Goal: Information Seeking & Learning: Learn about a topic

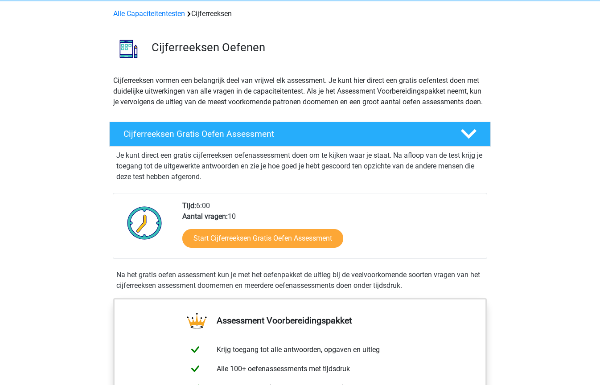
scroll to position [65, 0]
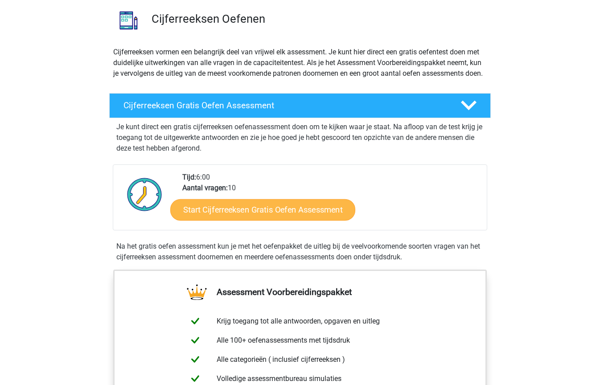
click at [263, 217] on link "Start Cijferreeksen Gratis Oefen Assessment" at bounding box center [262, 209] width 185 height 21
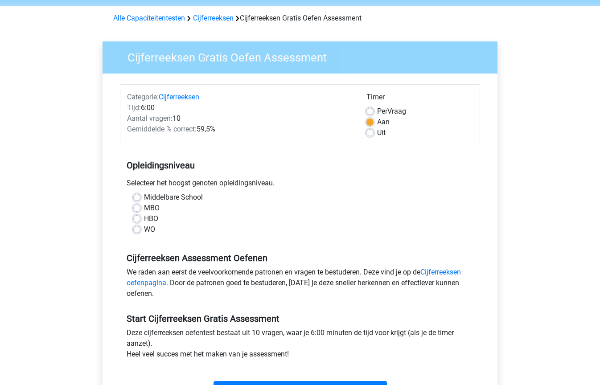
scroll to position [32, 0]
click at [144, 218] on label "HBO" at bounding box center [151, 218] width 14 height 11
click at [136, 218] on input "HBO" at bounding box center [136, 217] width 7 height 9
radio input "true"
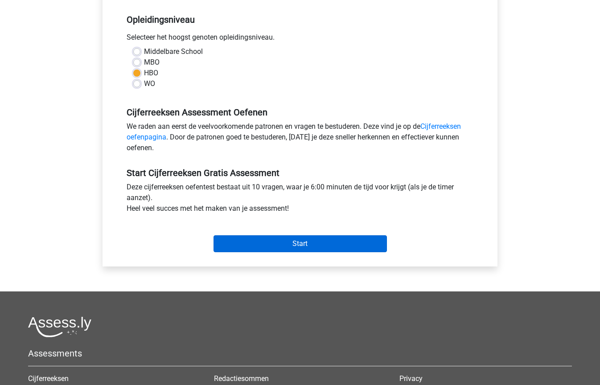
scroll to position [180, 0]
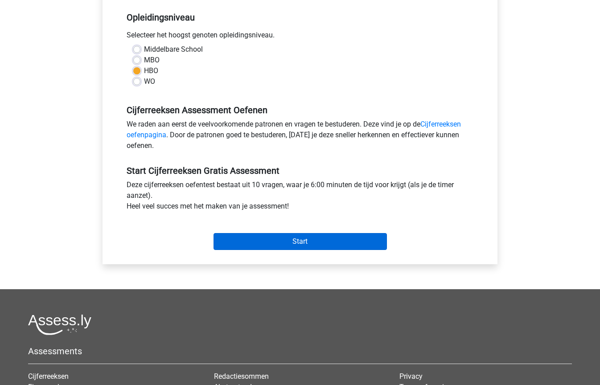
click at [297, 243] on input "Start" at bounding box center [299, 241] width 173 height 17
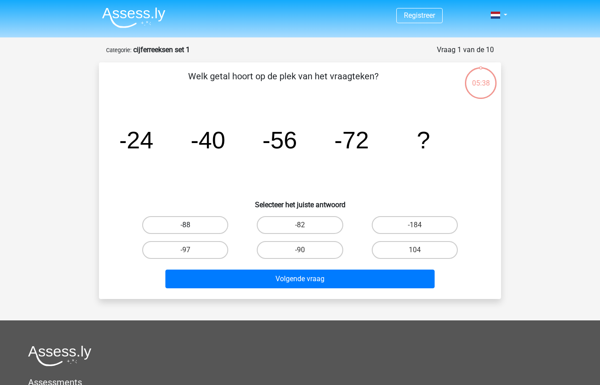
click at [198, 220] on label "-88" at bounding box center [185, 225] width 86 height 18
click at [191, 225] on input "-88" at bounding box center [188, 228] width 6 height 6
radio input "true"
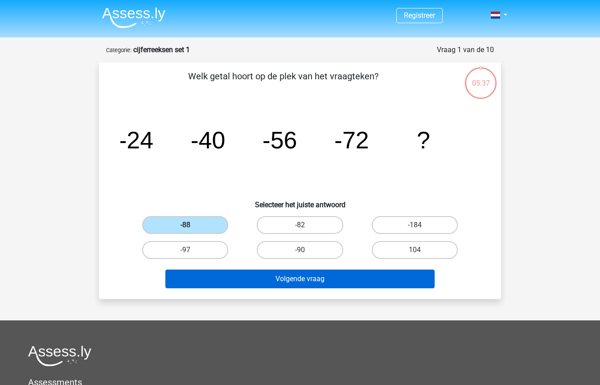
click at [299, 279] on button "Volgende vraag" at bounding box center [300, 279] width 270 height 19
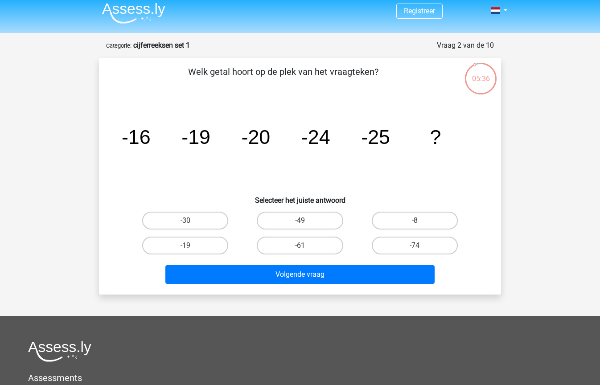
scroll to position [2, 0]
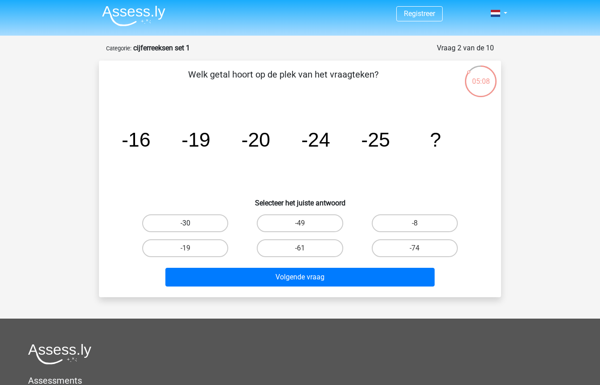
click at [164, 223] on label "-30" at bounding box center [185, 223] width 86 height 18
click at [185, 223] on input "-30" at bounding box center [188, 226] width 6 height 6
radio input "true"
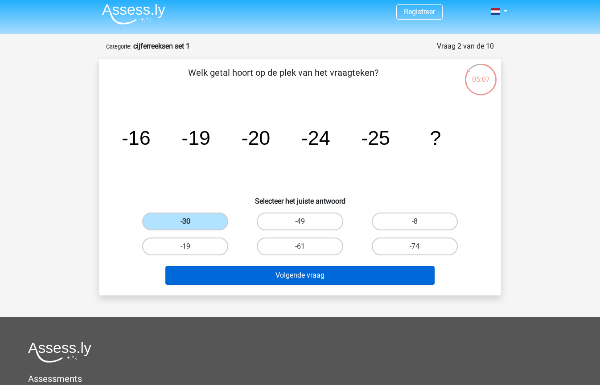
click at [240, 278] on button "Volgende vraag" at bounding box center [300, 275] width 270 height 19
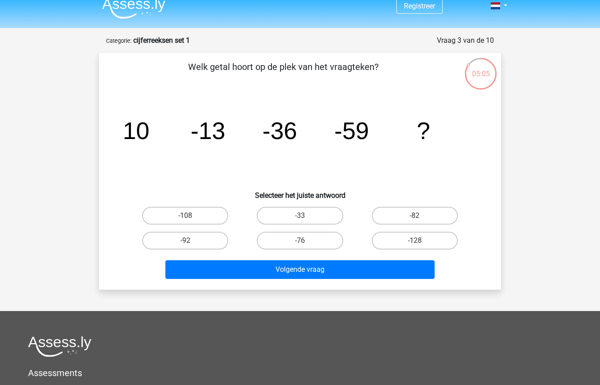
scroll to position [6, 0]
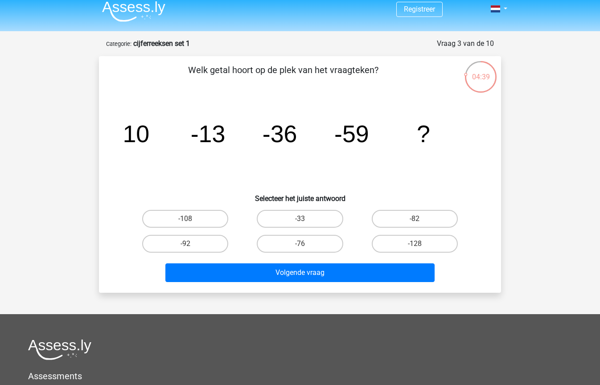
drag, startPoint x: 394, startPoint y: 222, endPoint x: 377, endPoint y: 234, distance: 21.4
click at [394, 222] on label "-82" at bounding box center [415, 219] width 86 height 18
click at [414, 222] on input "-82" at bounding box center [417, 222] width 6 height 6
radio input "true"
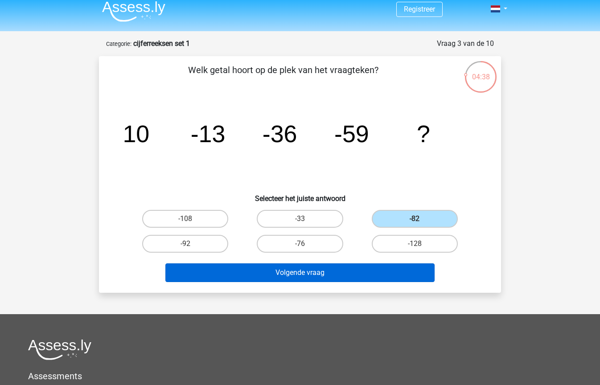
click at [321, 271] on button "Volgende vraag" at bounding box center [300, 272] width 270 height 19
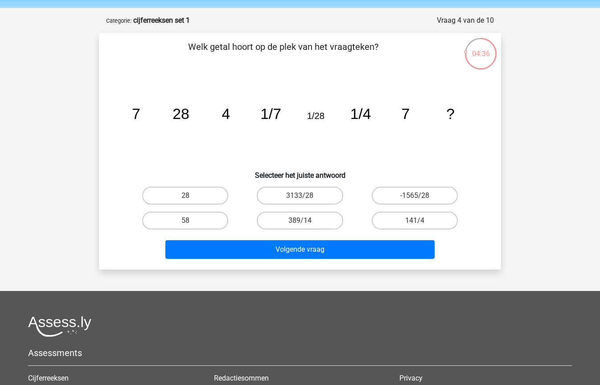
scroll to position [25, 0]
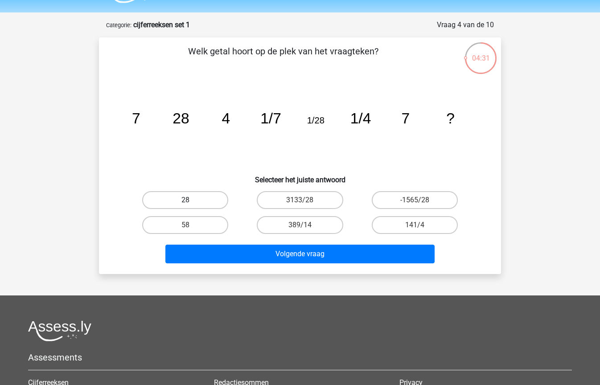
click at [197, 197] on label "28" at bounding box center [185, 200] width 86 height 18
click at [191, 200] on input "28" at bounding box center [188, 203] width 6 height 6
radio input "true"
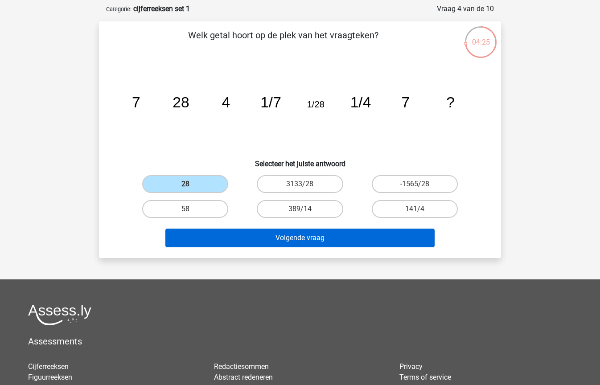
click at [283, 254] on div "Welk getal hoort op de plek van het vraagteken? image/svg+xml 7 28 4 1/7 1/28 1…" at bounding box center [300, 139] width 402 height 237
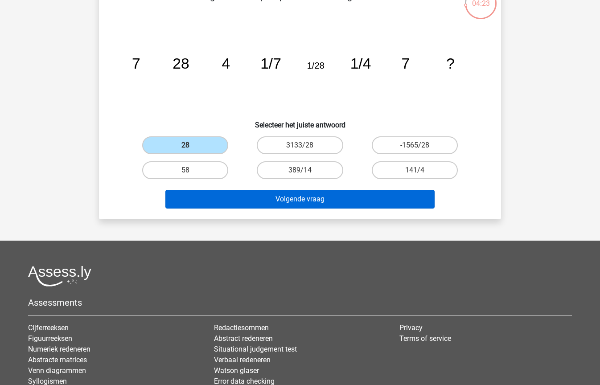
click at [275, 198] on button "Volgende vraag" at bounding box center [300, 199] width 270 height 19
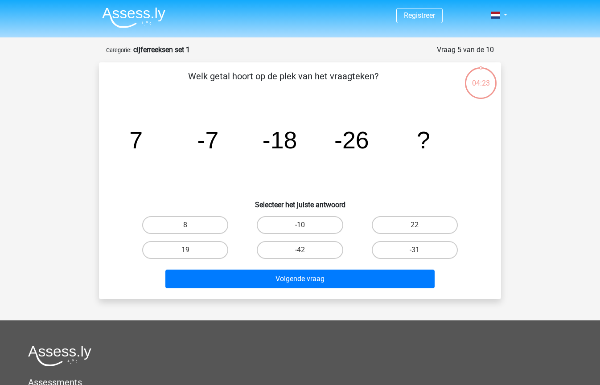
scroll to position [0, 0]
click at [414, 251] on input "-31" at bounding box center [417, 253] width 6 height 6
radio input "true"
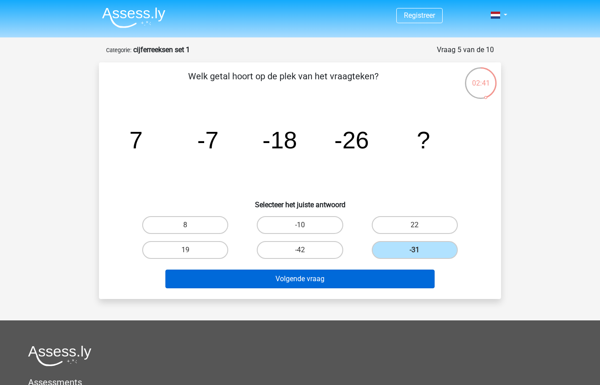
click at [387, 279] on button "Volgende vraag" at bounding box center [300, 279] width 270 height 19
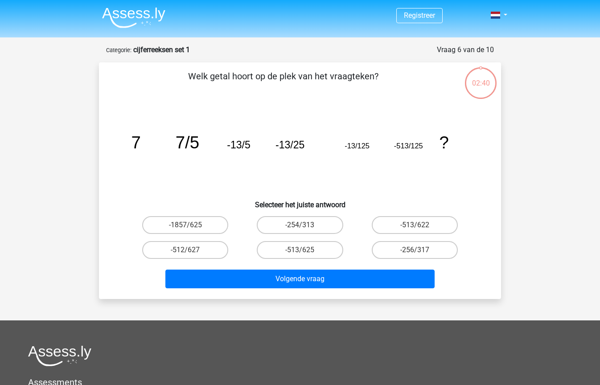
scroll to position [45, 0]
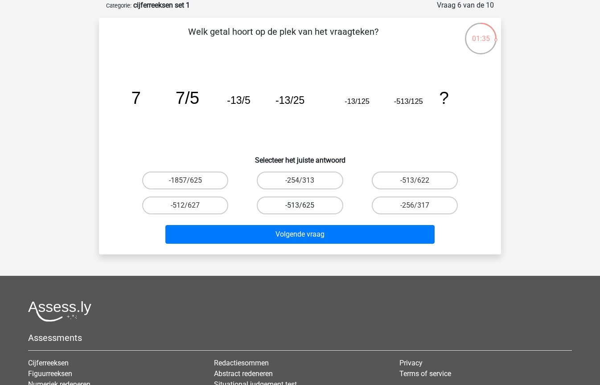
click at [301, 204] on label "-513/625" at bounding box center [300, 206] width 86 height 18
click at [301, 205] on input "-513/625" at bounding box center [303, 208] width 6 height 6
radio input "true"
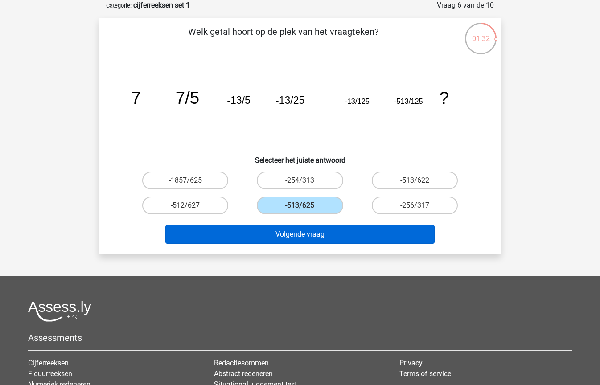
click at [307, 234] on button "Volgende vraag" at bounding box center [300, 234] width 270 height 19
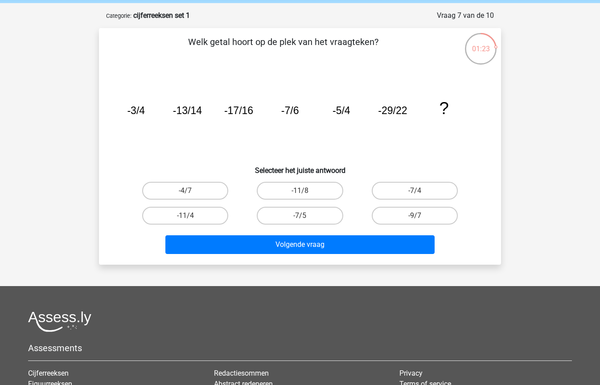
scroll to position [34, 0]
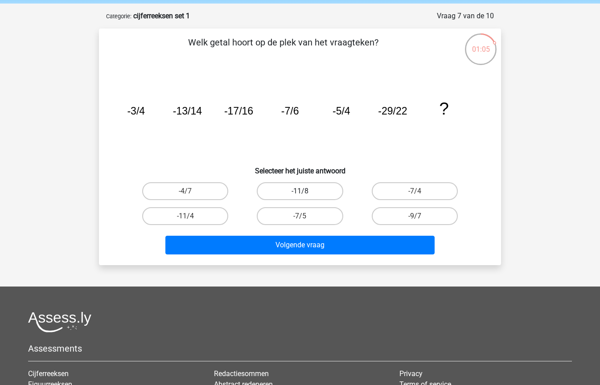
click at [301, 190] on label "-11/8" at bounding box center [300, 191] width 86 height 18
click at [301, 191] on input "-11/8" at bounding box center [303, 194] width 6 height 6
radio input "true"
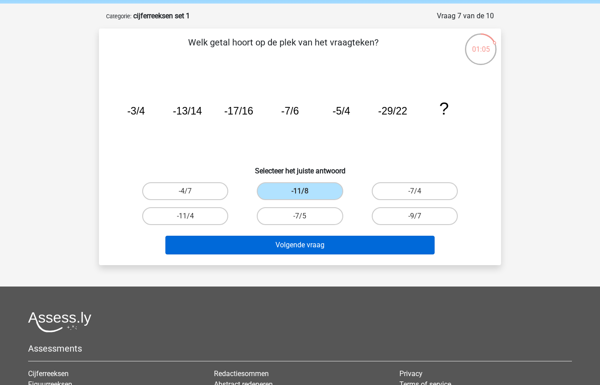
click at [310, 251] on button "Volgende vraag" at bounding box center [300, 245] width 270 height 19
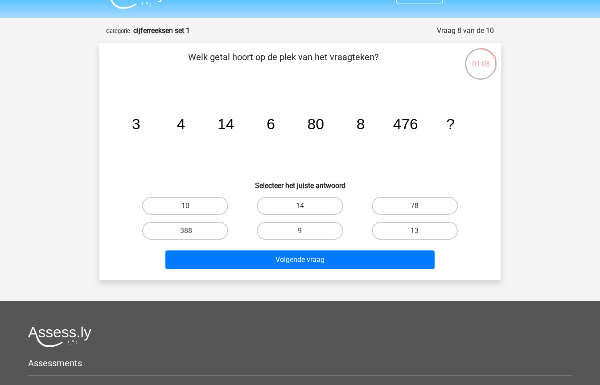
scroll to position [18, 0]
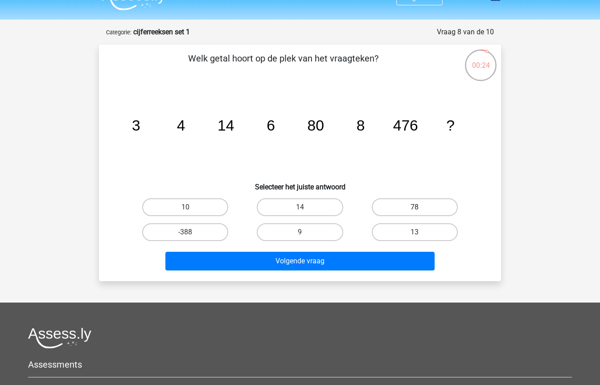
click at [400, 207] on label "78" at bounding box center [415, 207] width 86 height 18
click at [414, 207] on input "78" at bounding box center [417, 210] width 6 height 6
radio input "true"
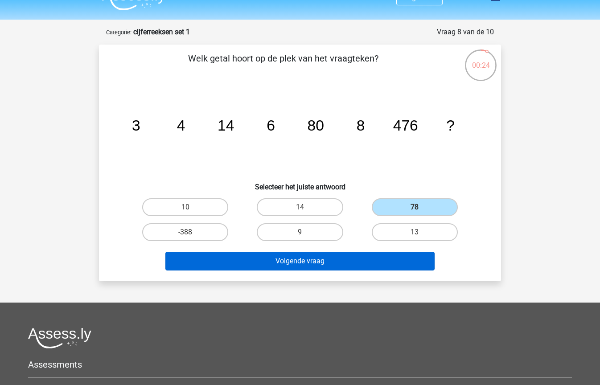
click at [338, 268] on button "Volgende vraag" at bounding box center [300, 261] width 270 height 19
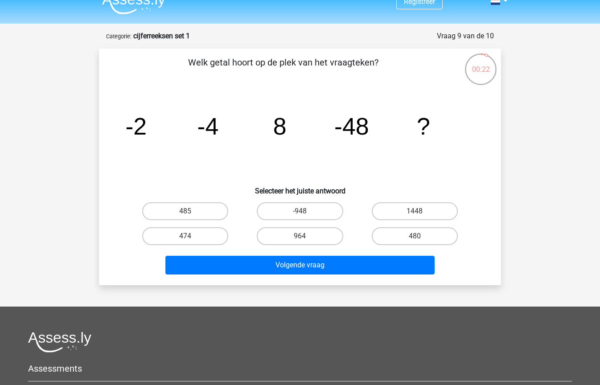
scroll to position [14, 0]
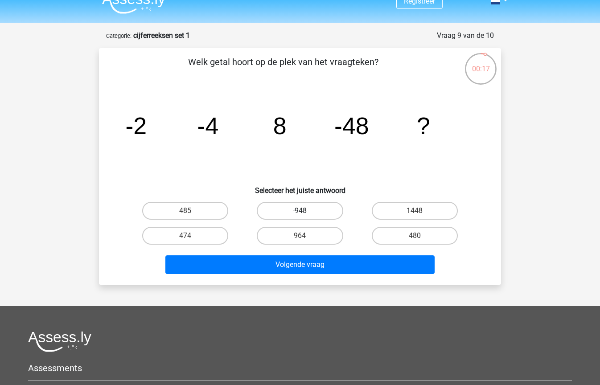
click at [302, 208] on label "-948" at bounding box center [300, 211] width 86 height 18
click at [302, 211] on input "-948" at bounding box center [303, 214] width 6 height 6
radio input "true"
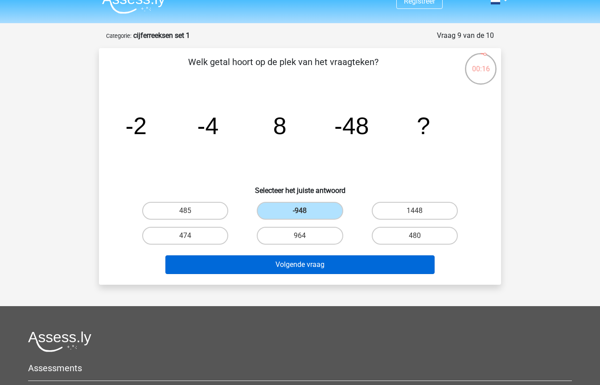
click at [321, 262] on button "Volgende vraag" at bounding box center [300, 264] width 270 height 19
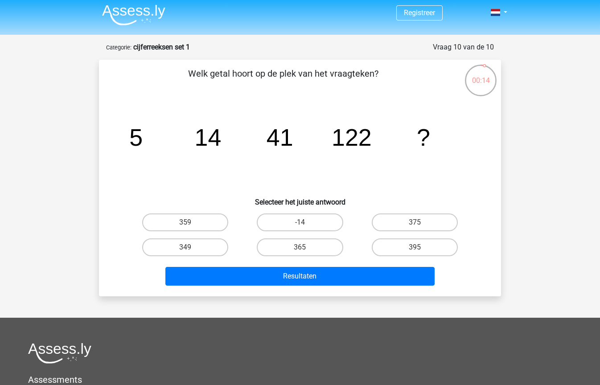
scroll to position [3, 0]
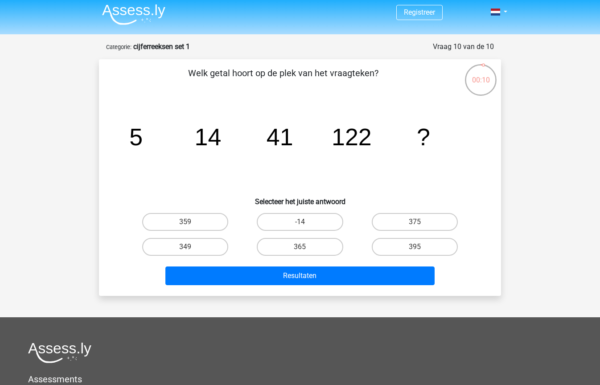
drag, startPoint x: 413, startPoint y: 220, endPoint x: 405, endPoint y: 234, distance: 16.0
click at [413, 220] on label "375" at bounding box center [415, 222] width 86 height 18
click at [414, 222] on input "375" at bounding box center [417, 225] width 6 height 6
radio input "true"
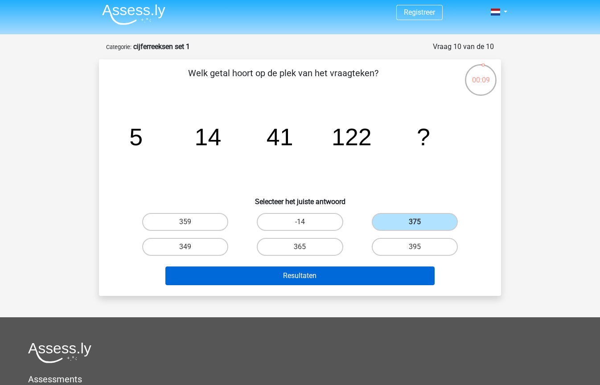
click at [345, 277] on button "Resultaten" at bounding box center [300, 275] width 270 height 19
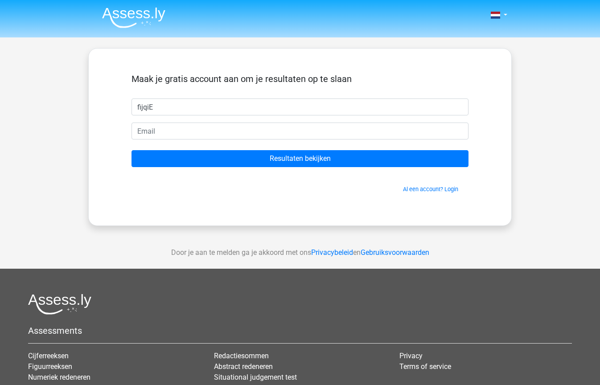
type input "fijqiE"
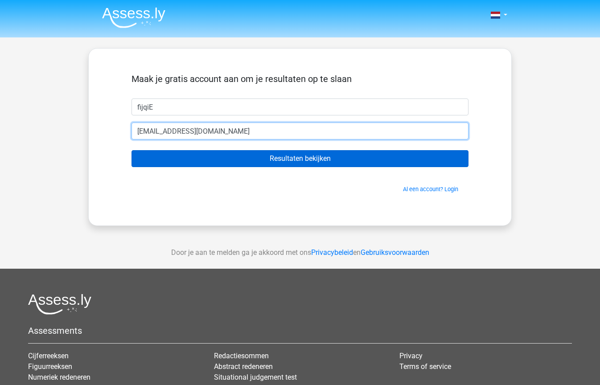
type input "NEE@NEE.NL"
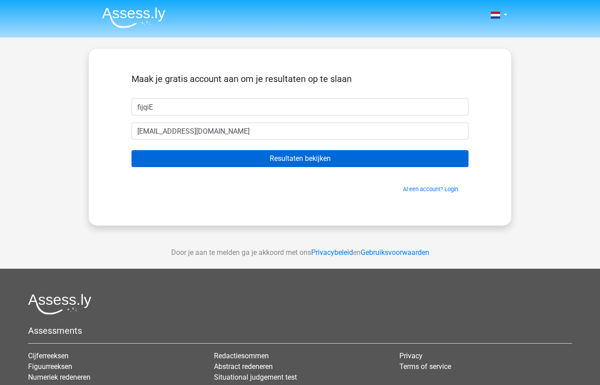
click at [283, 163] on input "Resultaten bekijken" at bounding box center [299, 158] width 337 height 17
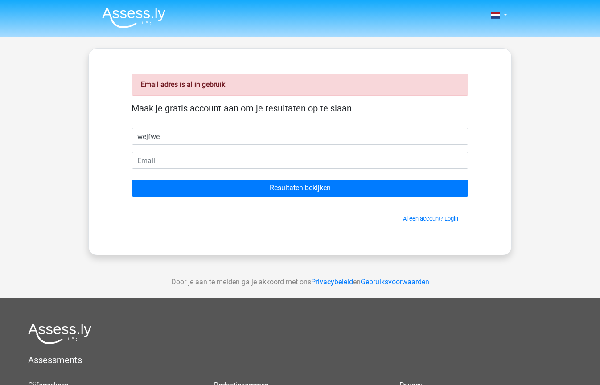
type input "wejfwe"
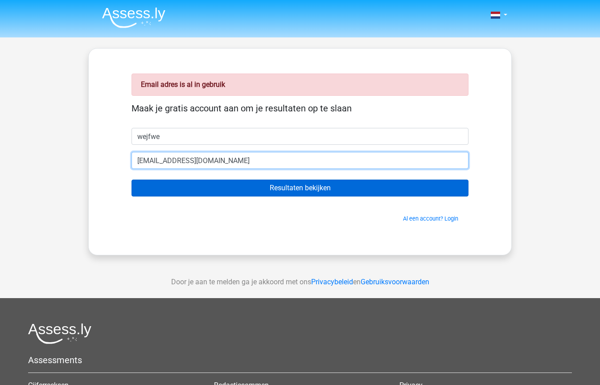
type input "test@testtest.nl"
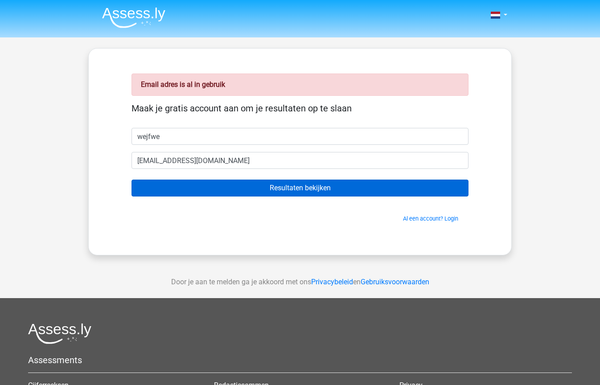
click at [340, 192] on input "Resultaten bekijken" at bounding box center [299, 188] width 337 height 17
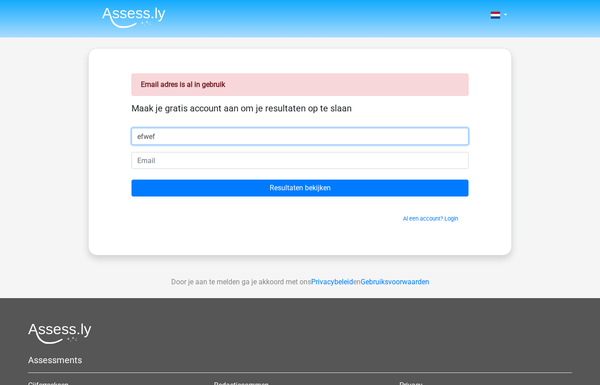
type input "efwef"
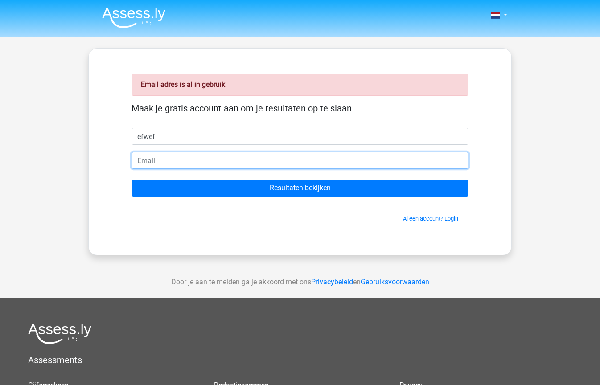
paste input "[EMAIL_ADDRESS][DOMAIN_NAME]"
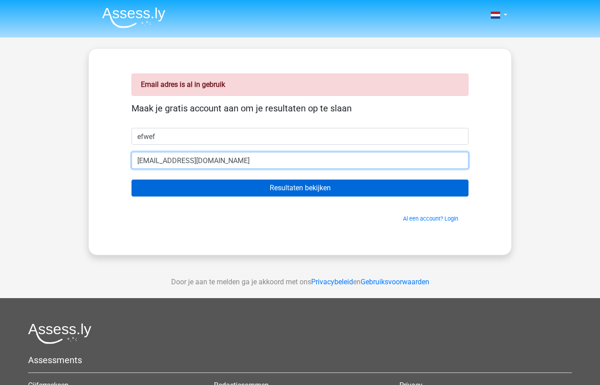
type input "[EMAIL_ADDRESS][DOMAIN_NAME]"
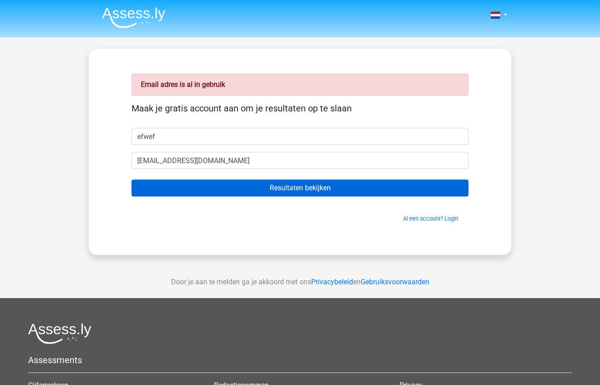
click at [248, 188] on input "Resultaten bekijken" at bounding box center [299, 188] width 337 height 17
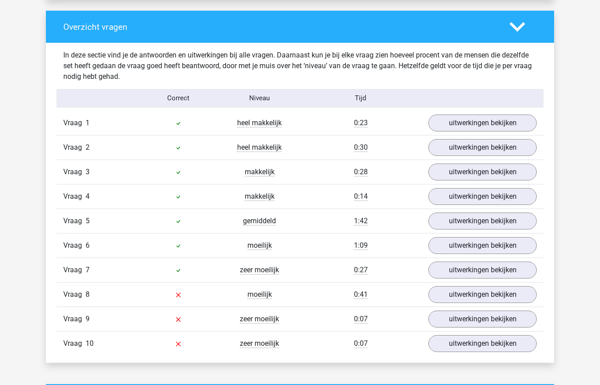
scroll to position [662, 0]
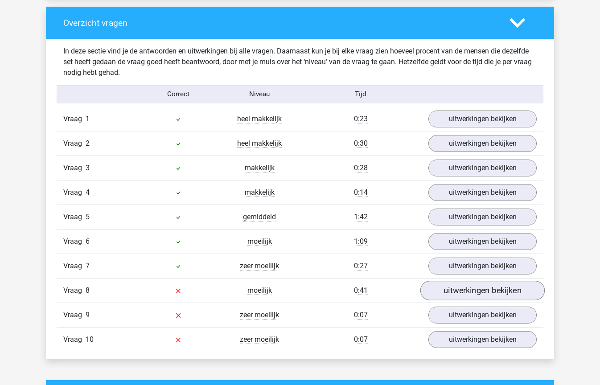
click at [477, 287] on link "uitwerkingen bekijken" at bounding box center [482, 291] width 124 height 20
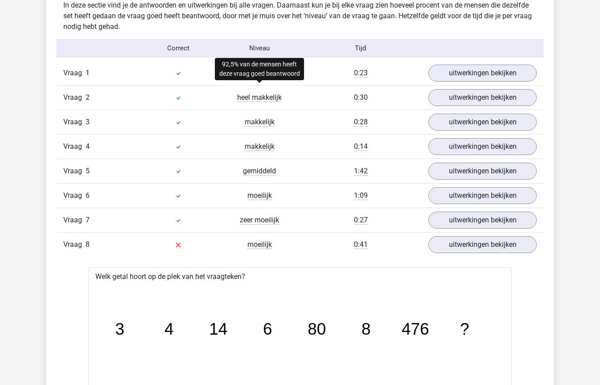
scroll to position [709, 0]
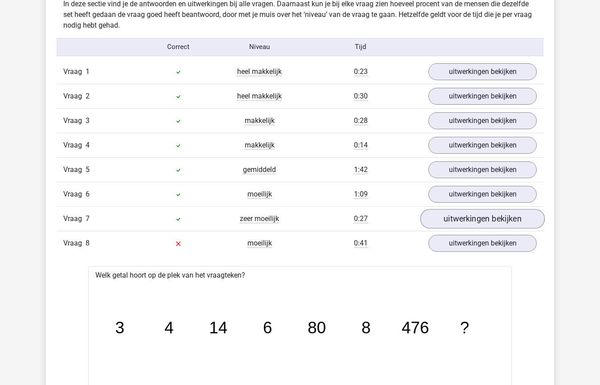
click at [453, 215] on link "uitwerkingen bekijken" at bounding box center [482, 219] width 124 height 20
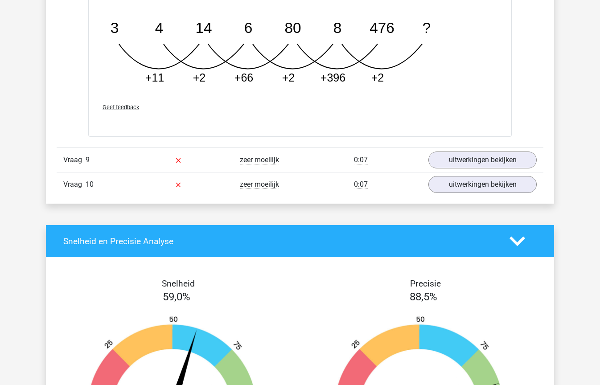
scroll to position [1860, 0]
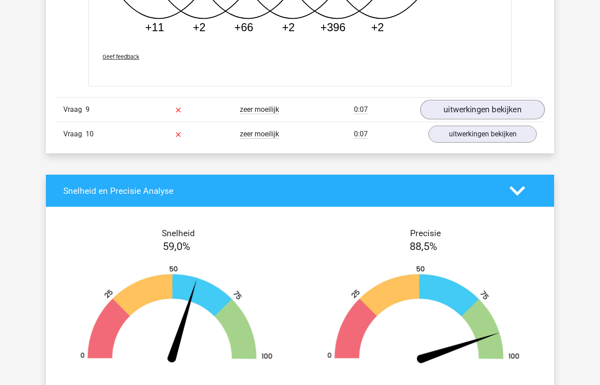
drag, startPoint x: 437, startPoint y: 107, endPoint x: 431, endPoint y: 108, distance: 5.4
click at [436, 107] on link "uitwerkingen bekijken" at bounding box center [482, 110] width 124 height 20
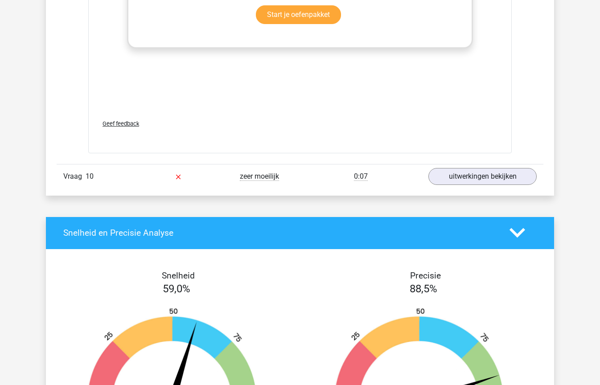
scroll to position [2370, 0]
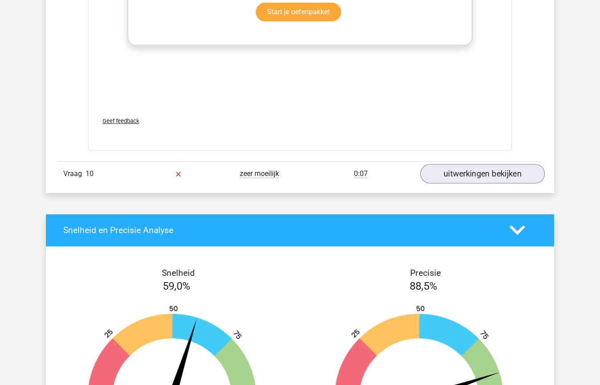
click at [479, 172] on link "uitwerkingen bekijken" at bounding box center [482, 174] width 124 height 20
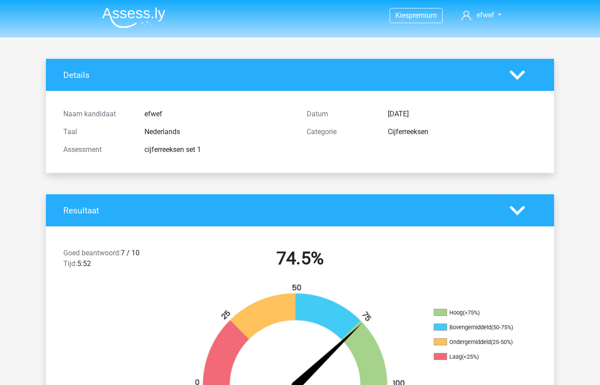
scroll to position [0, 0]
click at [132, 13] on img at bounding box center [133, 17] width 63 height 21
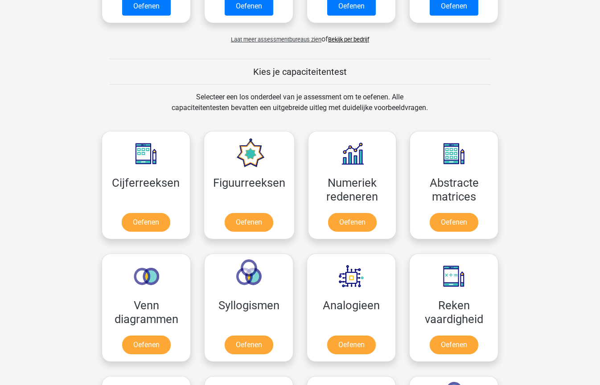
scroll to position [290, 0]
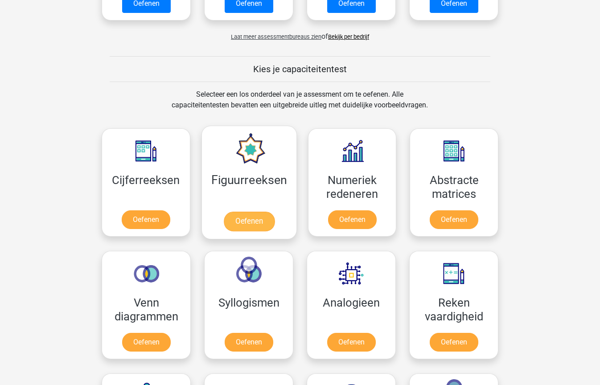
click at [249, 218] on link "Oefenen" at bounding box center [248, 222] width 51 height 20
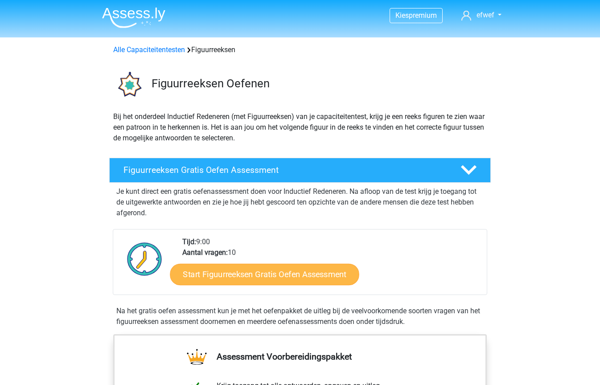
click at [280, 274] on link "Start Figuurreeksen Gratis Oefen Assessment" at bounding box center [264, 273] width 189 height 21
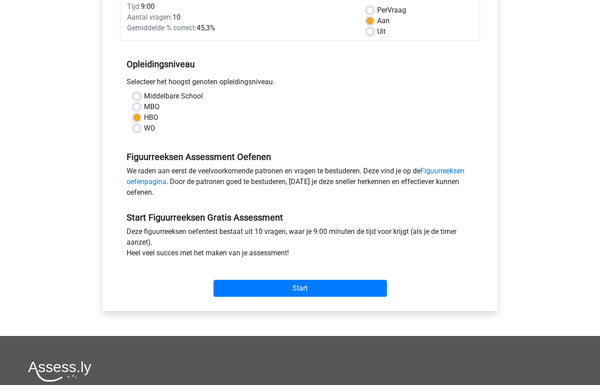
scroll to position [134, 0]
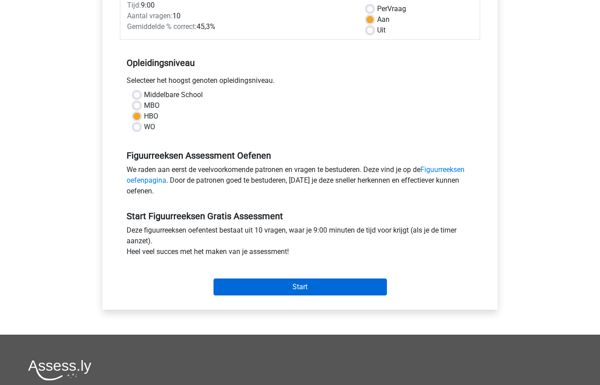
click at [295, 283] on input "Start" at bounding box center [299, 287] width 173 height 17
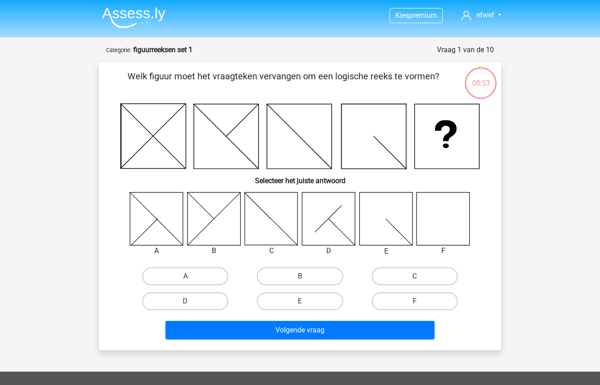
click at [447, 215] on icon at bounding box center [443, 218] width 53 height 53
click at [411, 299] on label "F" at bounding box center [415, 301] width 86 height 18
click at [414, 301] on input "F" at bounding box center [417, 304] width 6 height 6
radio input "true"
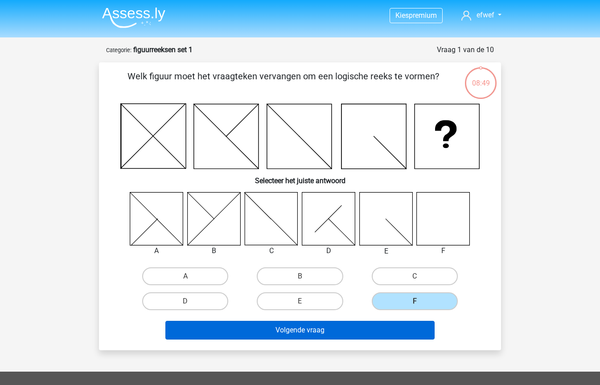
click at [316, 332] on button "Volgende vraag" at bounding box center [300, 330] width 270 height 19
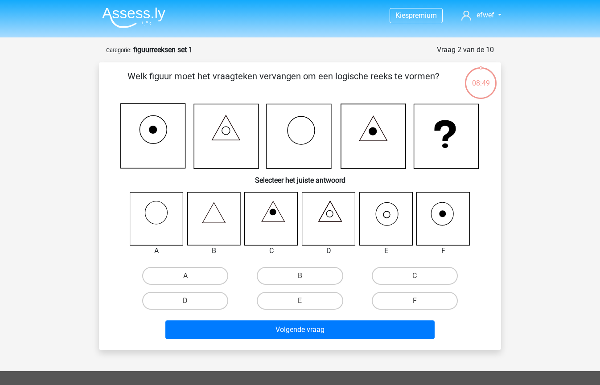
scroll to position [45, 0]
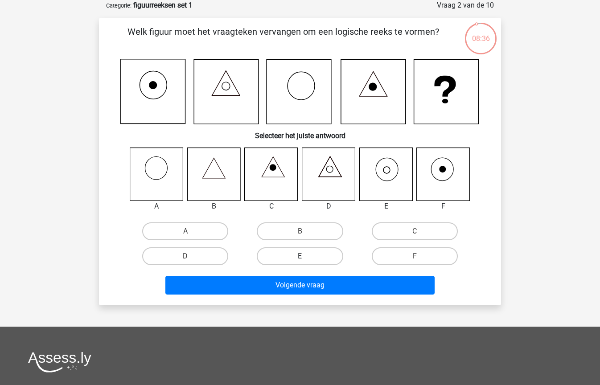
click at [297, 254] on label "E" at bounding box center [300, 256] width 86 height 18
click at [300, 256] on input "E" at bounding box center [303, 259] width 6 height 6
radio input "true"
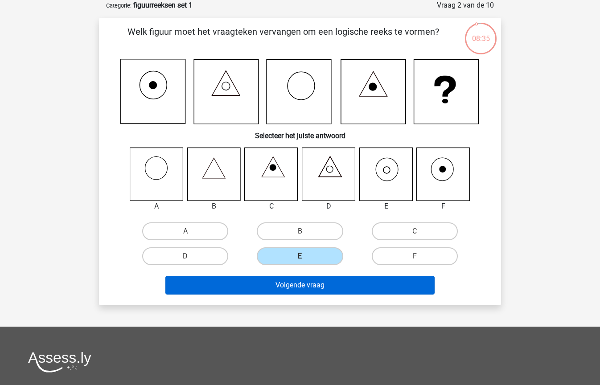
click at [303, 287] on button "Volgende vraag" at bounding box center [300, 285] width 270 height 19
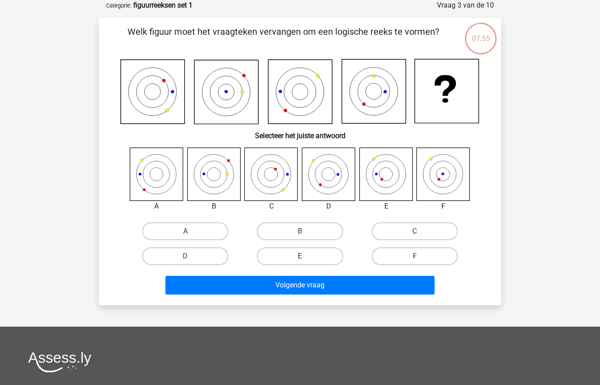
click at [316, 257] on label "E" at bounding box center [300, 256] width 86 height 18
click at [306, 257] on input "E" at bounding box center [303, 259] width 6 height 6
radio input "true"
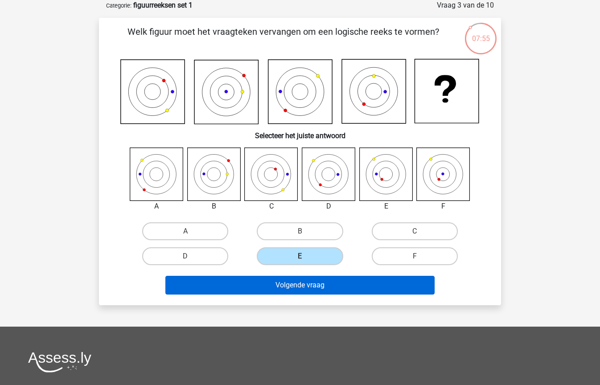
click at [310, 281] on button "Volgende vraag" at bounding box center [300, 285] width 270 height 19
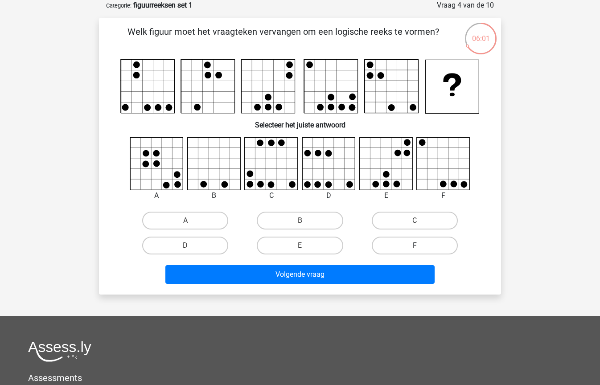
click at [438, 246] on label "F" at bounding box center [415, 246] width 86 height 18
click at [420, 246] on input "F" at bounding box center [417, 249] width 6 height 6
radio input "true"
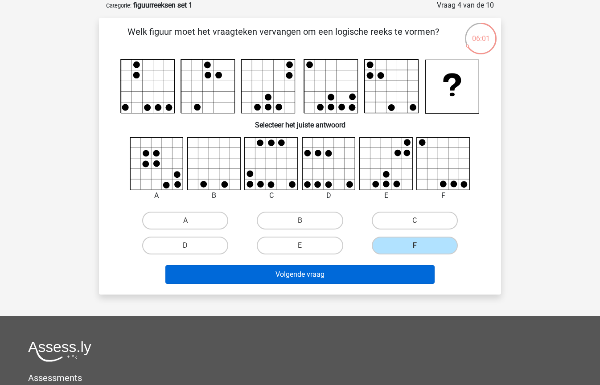
click at [362, 267] on button "Volgende vraag" at bounding box center [300, 274] width 270 height 19
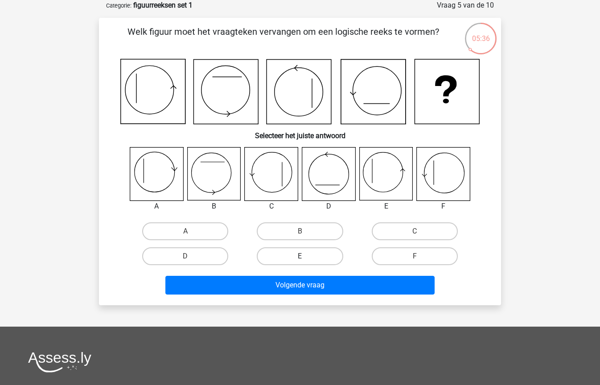
click at [308, 255] on label "E" at bounding box center [300, 256] width 86 height 18
click at [306, 256] on input "E" at bounding box center [303, 259] width 6 height 6
radio input "true"
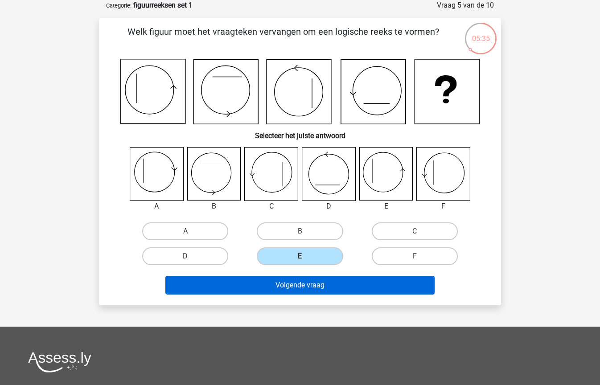
click at [309, 278] on button "Volgende vraag" at bounding box center [300, 285] width 270 height 19
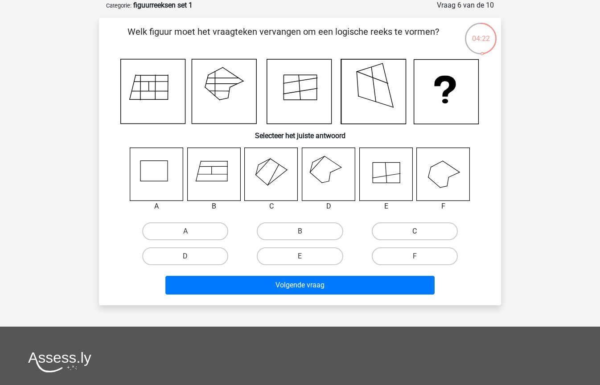
click at [412, 240] on label "C" at bounding box center [415, 231] width 86 height 18
click at [414, 237] on input "C" at bounding box center [417, 234] width 6 height 6
radio input "true"
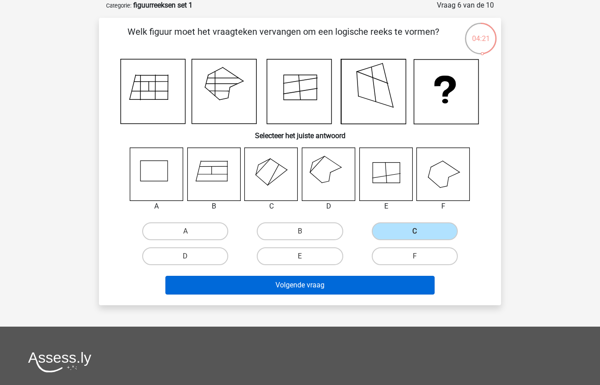
click at [339, 285] on button "Volgende vraag" at bounding box center [300, 285] width 270 height 19
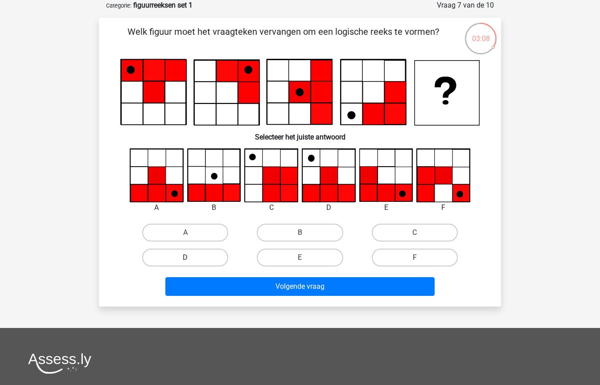
click at [180, 258] on label "D" at bounding box center [185, 258] width 86 height 18
click at [185, 258] on input "D" at bounding box center [188, 261] width 6 height 6
radio input "true"
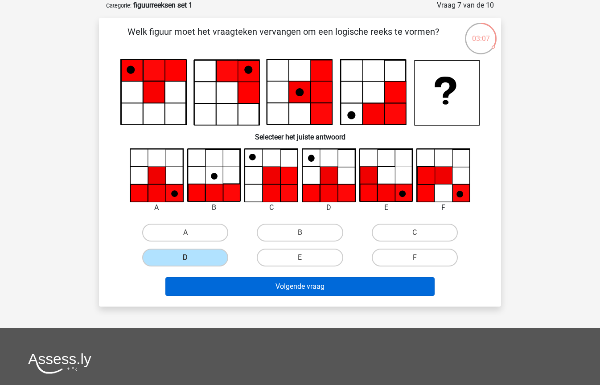
click at [282, 285] on button "Volgende vraag" at bounding box center [300, 286] width 270 height 19
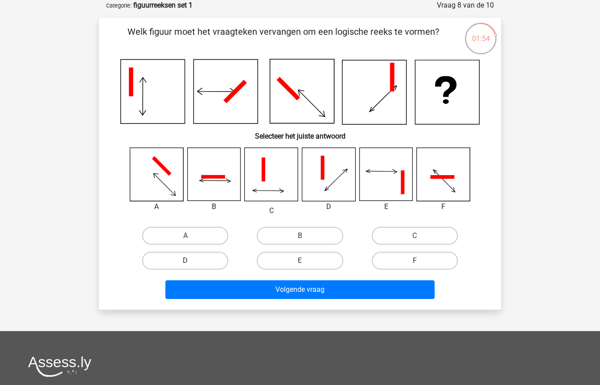
click at [215, 262] on label "D" at bounding box center [185, 261] width 86 height 18
click at [191, 262] on input "D" at bounding box center [188, 264] width 6 height 6
radio input "true"
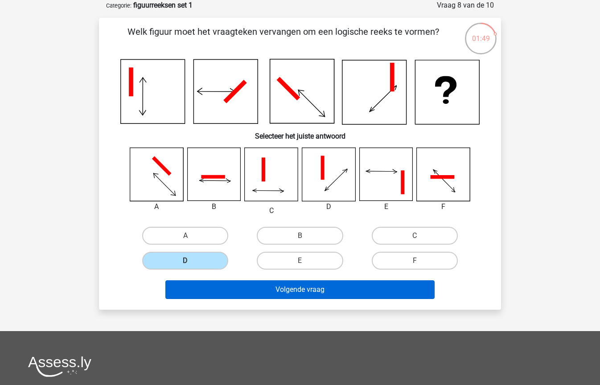
click at [346, 298] on button "Volgende vraag" at bounding box center [300, 289] width 270 height 19
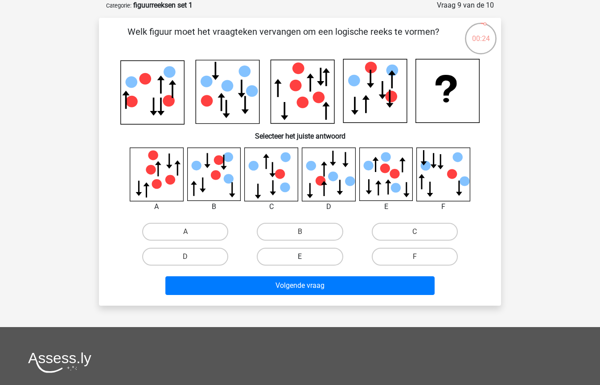
click at [305, 255] on label "E" at bounding box center [300, 257] width 86 height 18
click at [305, 257] on input "E" at bounding box center [303, 260] width 6 height 6
radio input "true"
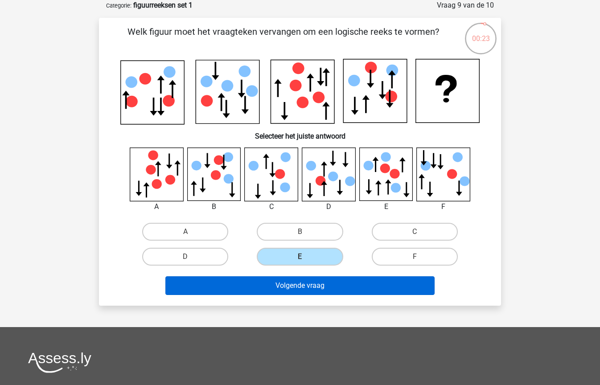
click at [317, 289] on button "Volgende vraag" at bounding box center [300, 285] width 270 height 19
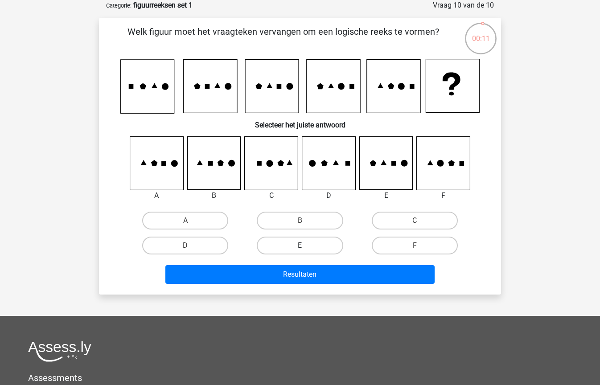
click at [296, 243] on label "E" at bounding box center [300, 246] width 86 height 18
click at [300, 246] on input "E" at bounding box center [303, 249] width 6 height 6
radio input "true"
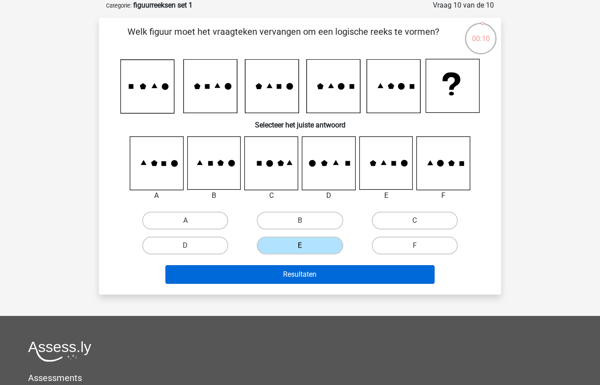
click at [292, 270] on button "Resultaten" at bounding box center [300, 274] width 270 height 19
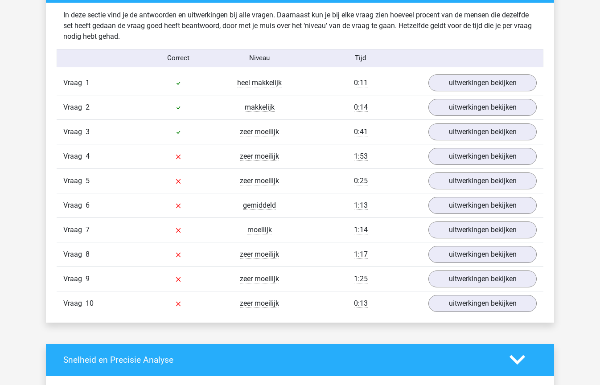
scroll to position [699, 0]
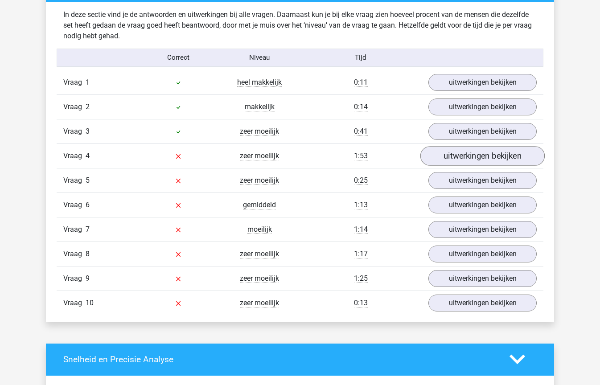
click at [473, 154] on link "uitwerkingen bekijken" at bounding box center [482, 156] width 124 height 20
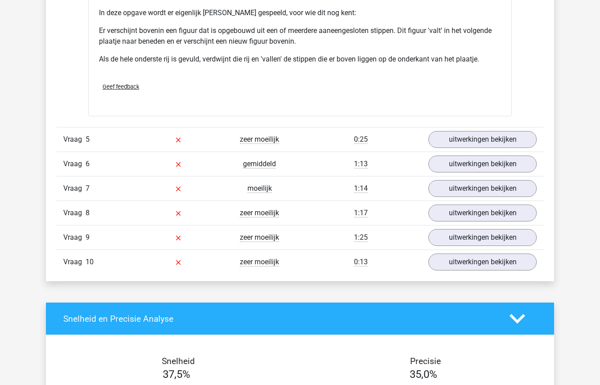
scroll to position [1279, 0]
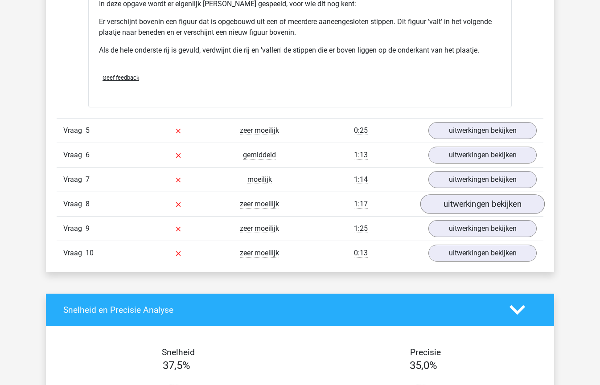
click at [469, 211] on link "uitwerkingen bekijken" at bounding box center [482, 205] width 124 height 20
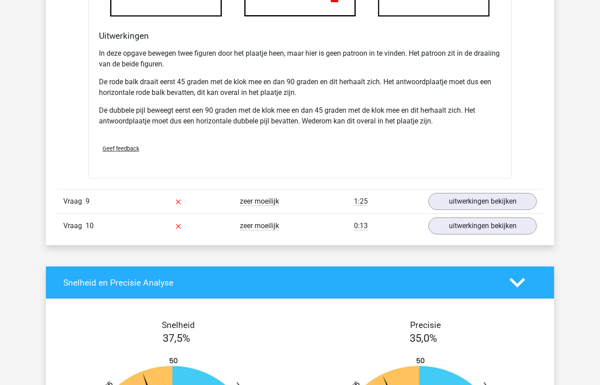
scroll to position [1873, 0]
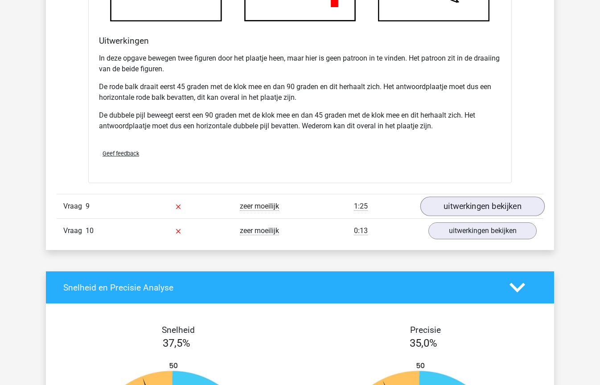
click at [469, 211] on link "uitwerkingen bekijken" at bounding box center [482, 207] width 124 height 20
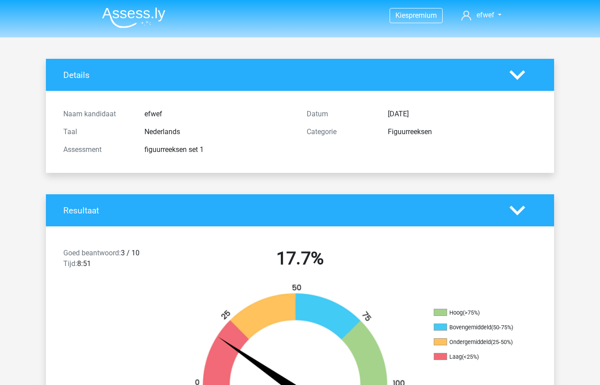
scroll to position [0, 0]
click at [144, 13] on img at bounding box center [133, 17] width 63 height 21
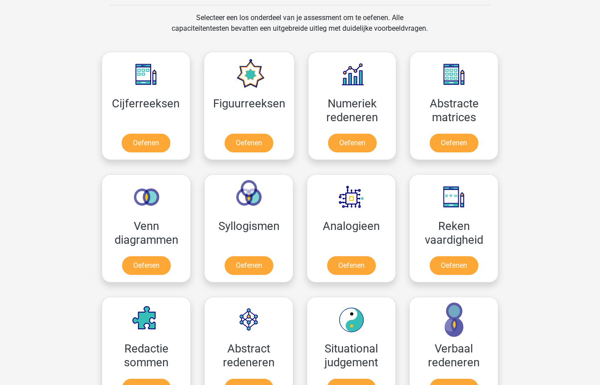
scroll to position [367, 0]
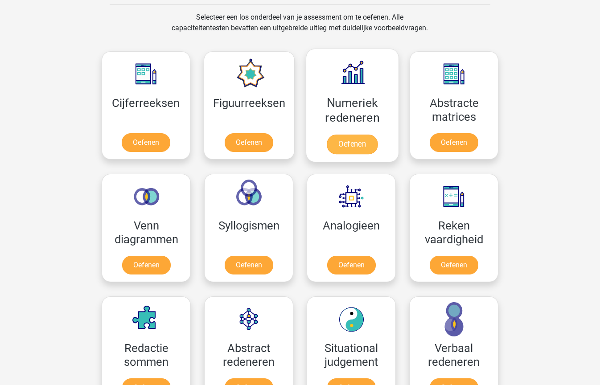
click at [359, 142] on link "Oefenen" at bounding box center [352, 145] width 51 height 20
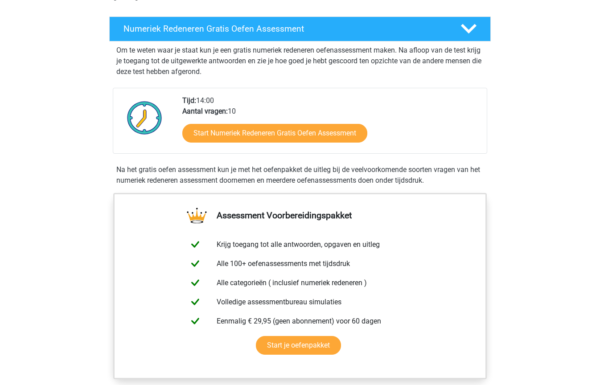
scroll to position [168, 0]
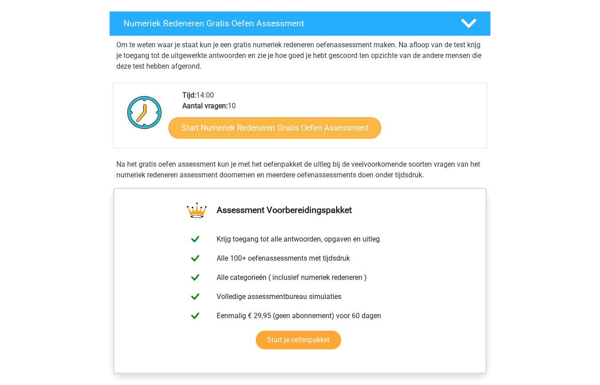
click at [312, 125] on link "Start Numeriek Redeneren Gratis Oefen Assessment" at bounding box center [274, 127] width 213 height 21
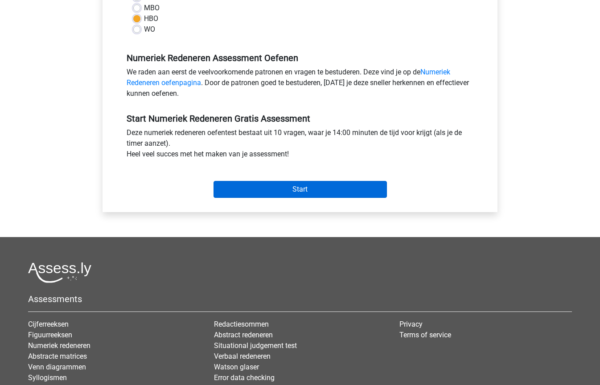
scroll to position [233, 0]
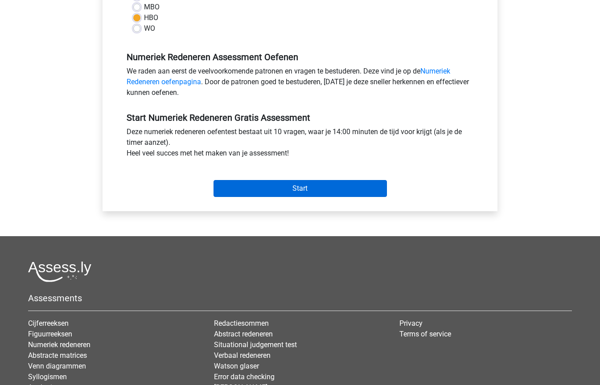
click at [305, 192] on input "Start" at bounding box center [299, 188] width 173 height 17
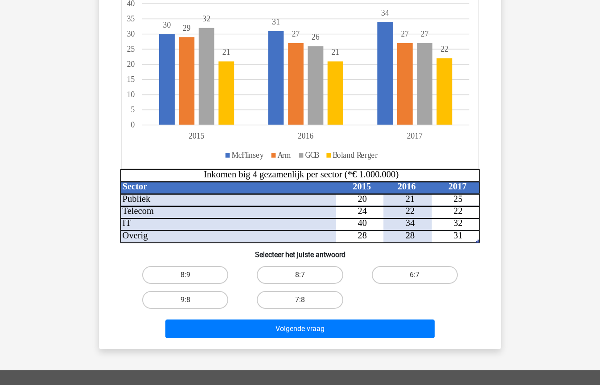
scroll to position [139, 0]
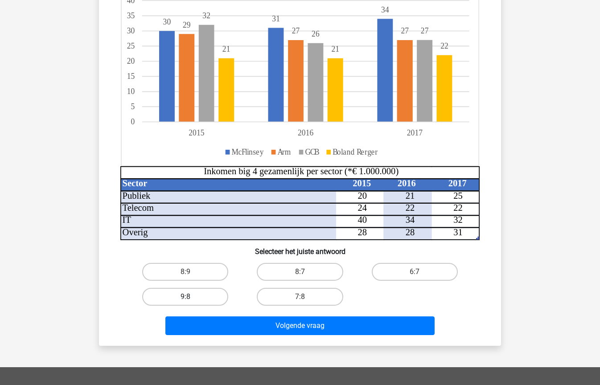
click at [192, 295] on label "9:8" at bounding box center [185, 297] width 86 height 18
click at [191, 297] on input "9:8" at bounding box center [188, 300] width 6 height 6
radio input "true"
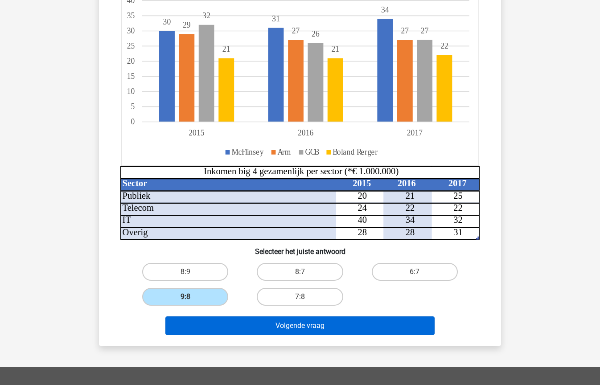
click at [286, 322] on button "Volgende vraag" at bounding box center [300, 325] width 270 height 19
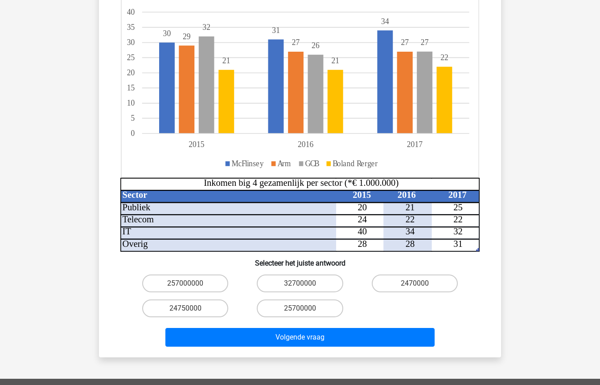
scroll to position [170, 0]
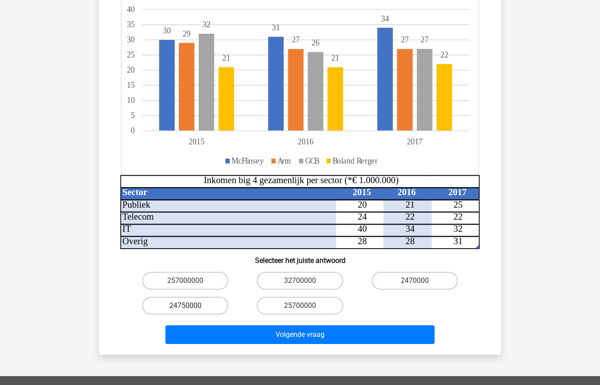
click at [198, 297] on label "24750000" at bounding box center [185, 306] width 86 height 18
click at [191, 306] on input "24750000" at bounding box center [188, 309] width 6 height 6
radio input "true"
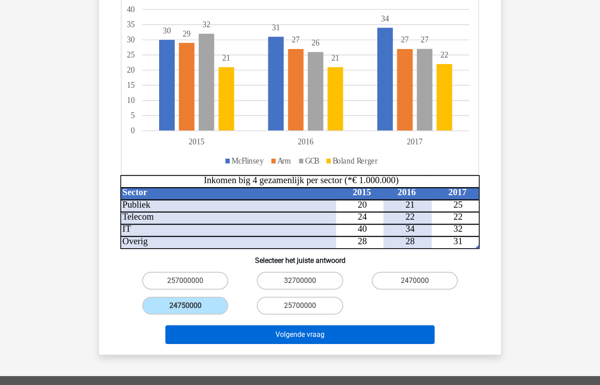
click at [287, 325] on button "Volgende vraag" at bounding box center [300, 334] width 270 height 19
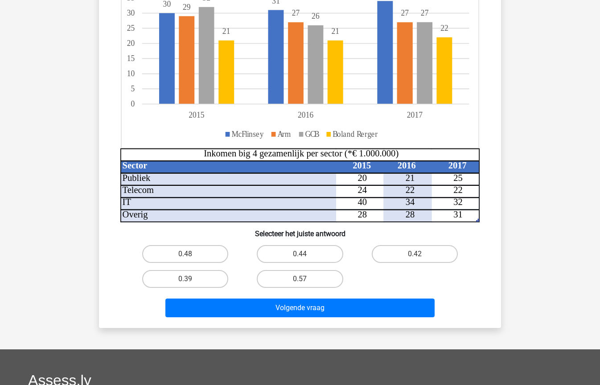
scroll to position [45, 0]
